Goal: Find specific page/section

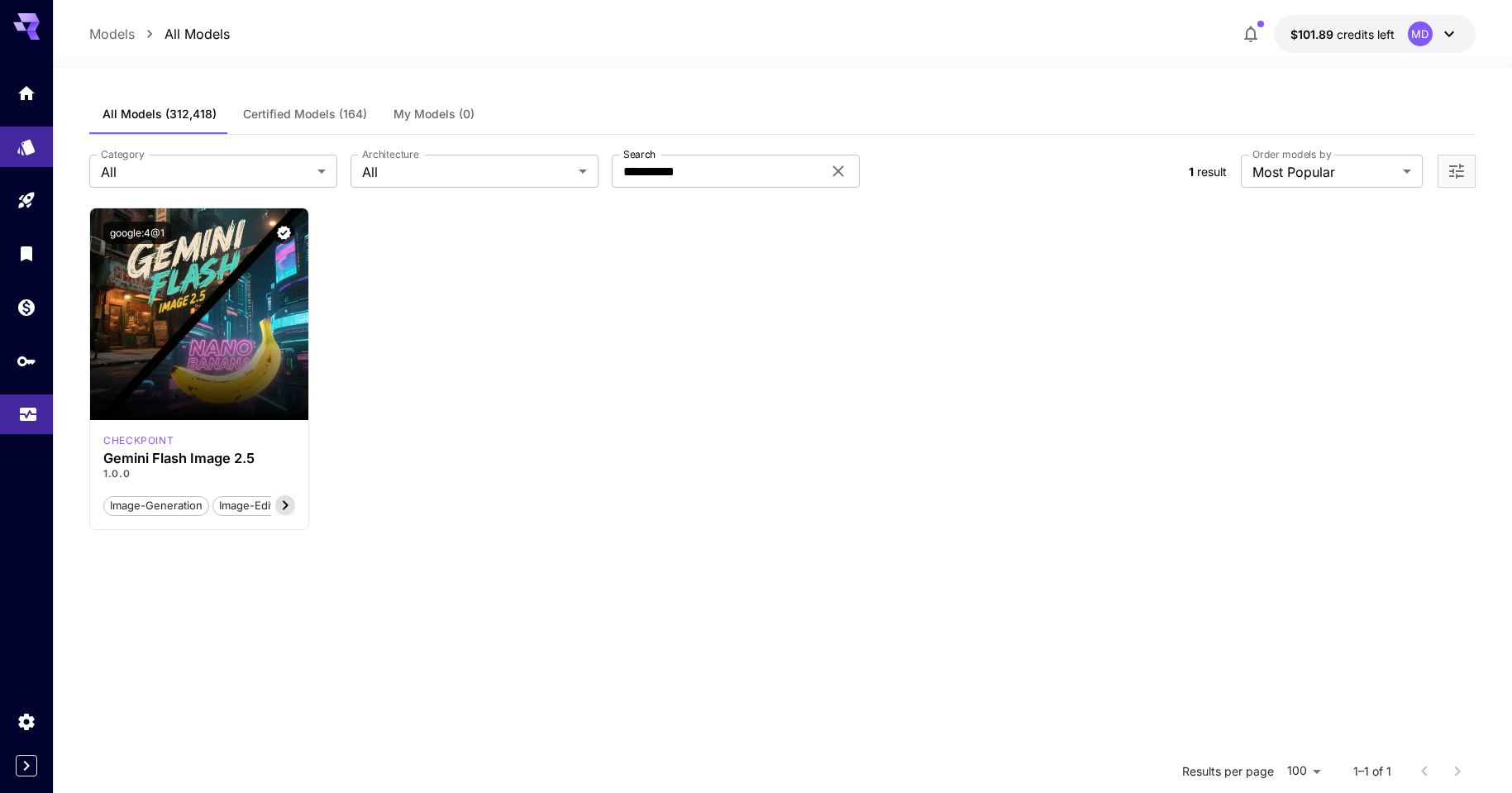
click at [36, 415] on icon "Usage" at bounding box center [29, 409] width 20 height 20
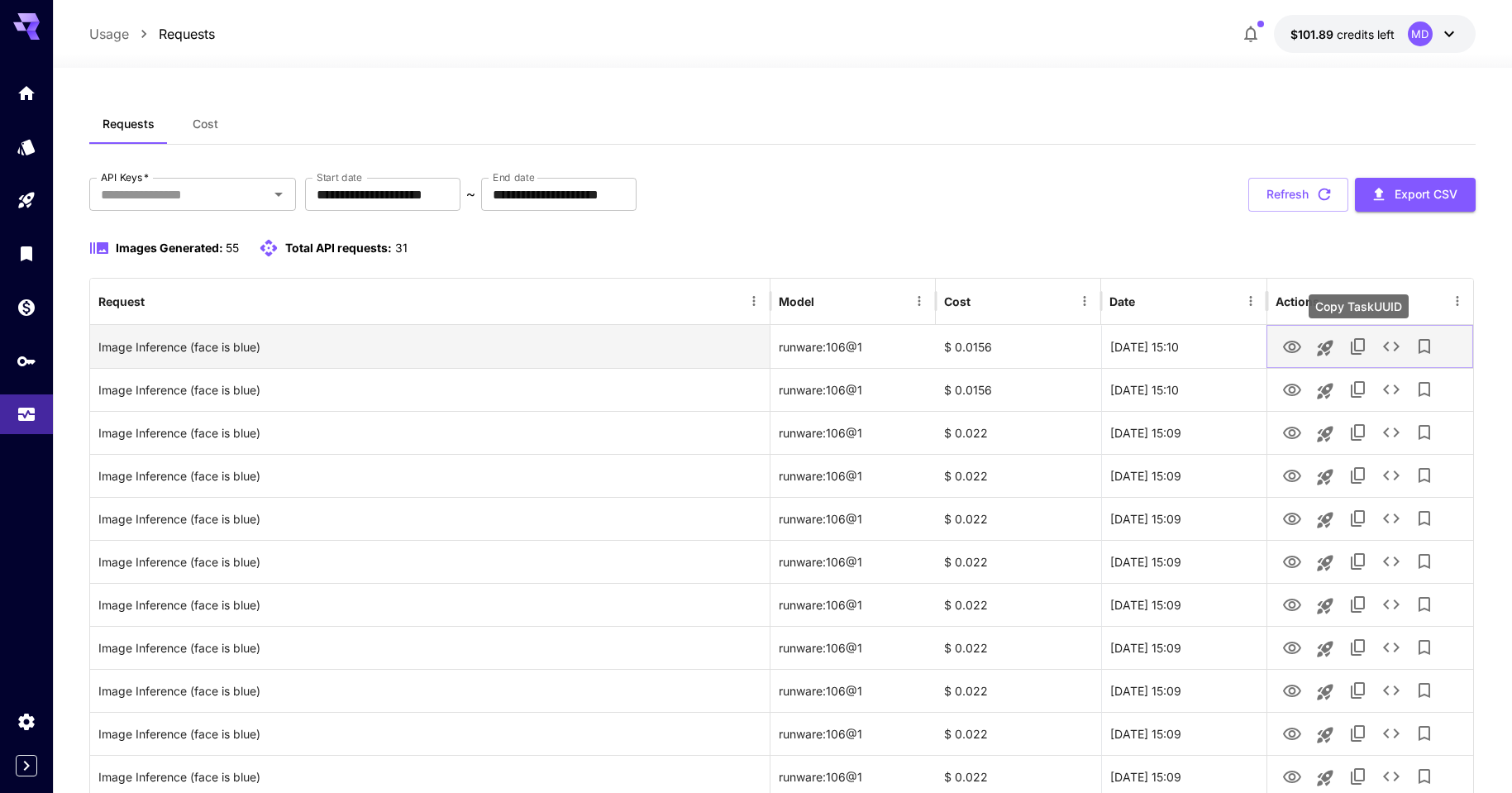
click at [1351, 346] on icon "Copy TaskUUID" at bounding box center [1357, 347] width 14 height 17
click at [1399, 347] on icon "See details" at bounding box center [1391, 346] width 17 height 10
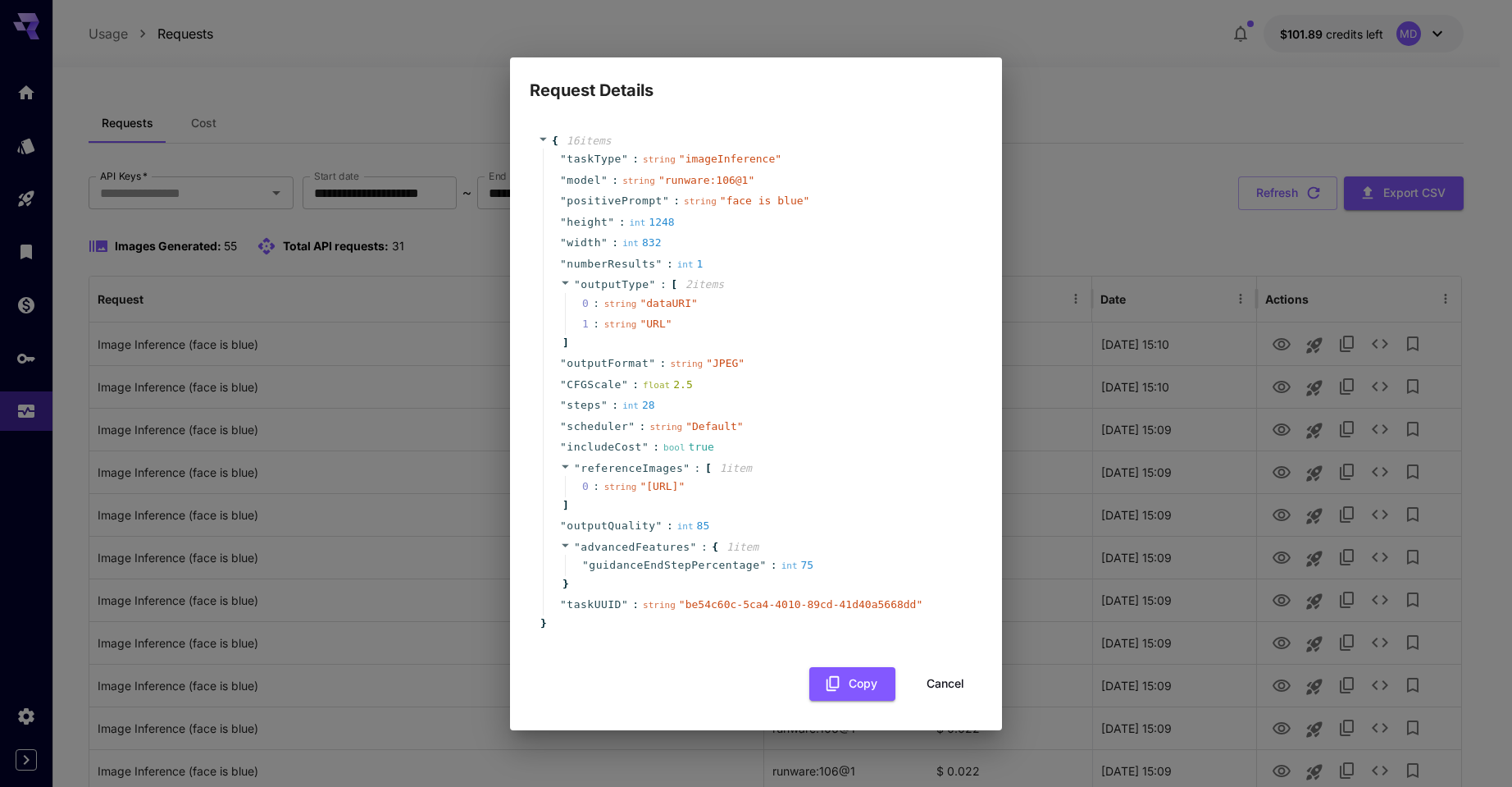
click at [1114, 210] on div "Request Details { 16 item s " taskType " : string " imageInference " " model " …" at bounding box center [756, 394] width 1512 height 787
click at [949, 695] on button "Cancel" at bounding box center [945, 684] width 74 height 34
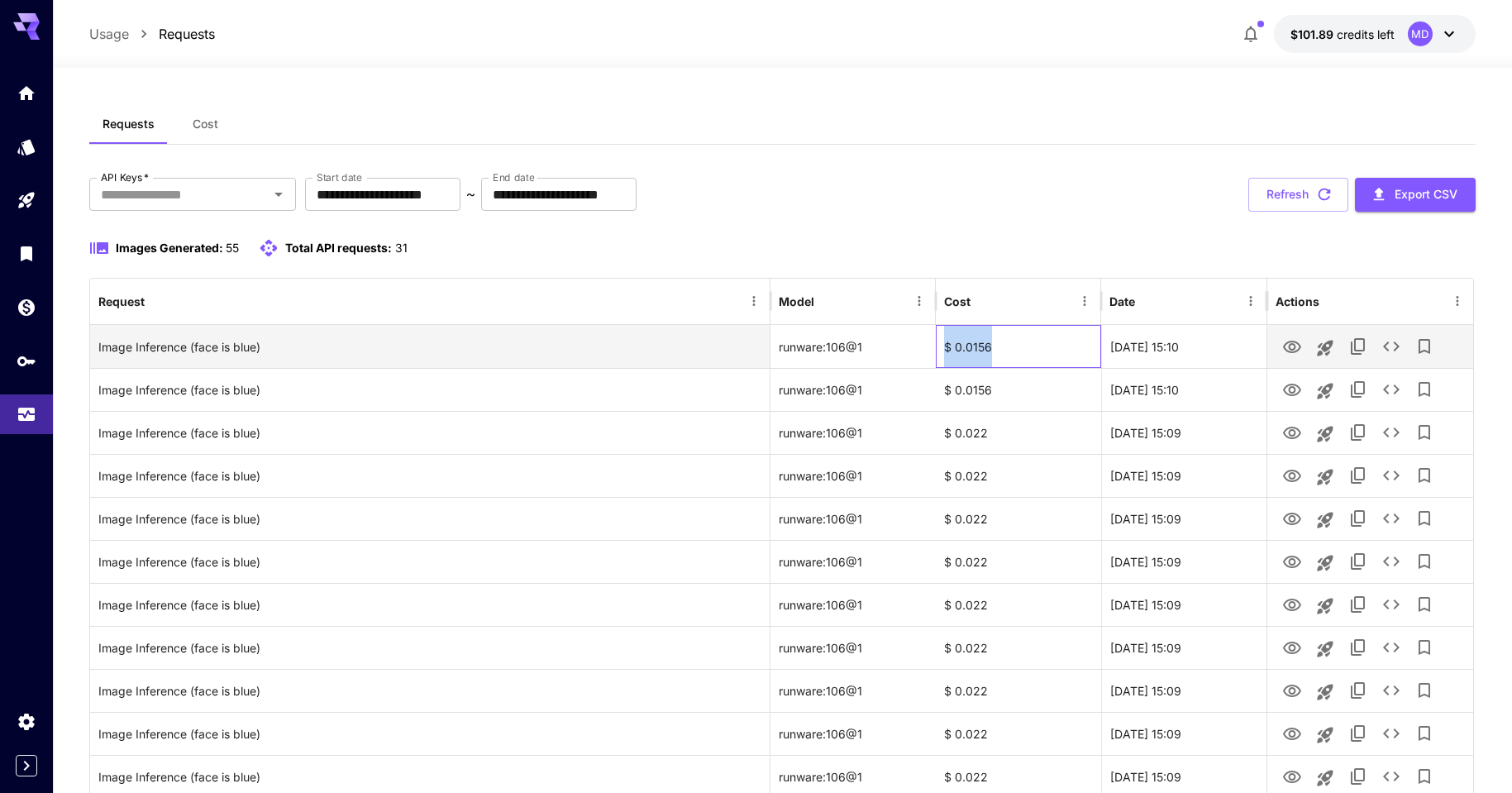
drag, startPoint x: 1005, startPoint y: 352, endPoint x: 943, endPoint y: 350, distance: 62.0
click at [943, 350] on div "$ 0.0156" at bounding box center [1018, 346] width 165 height 43
copy div "$ 0.0156"
click at [1385, 350] on icon "See details" at bounding box center [1392, 347] width 20 height 20
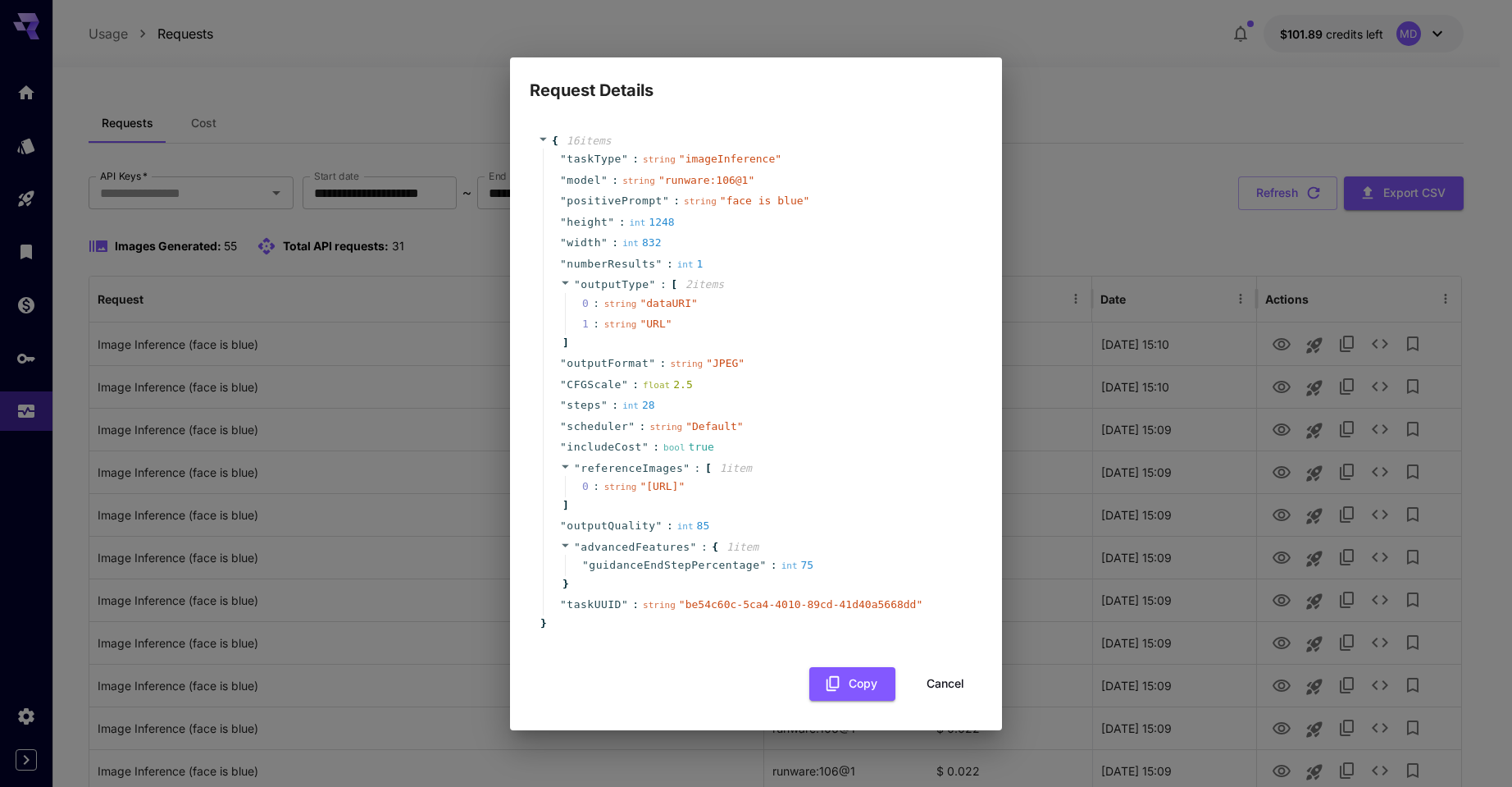
click at [1048, 170] on div "Request Details { 16 item s " taskType " : string " imageInference " " model " …" at bounding box center [756, 394] width 1512 height 787
click at [951, 700] on button "Cancel" at bounding box center [945, 684] width 74 height 34
